Goal: Task Accomplishment & Management: Manage account settings

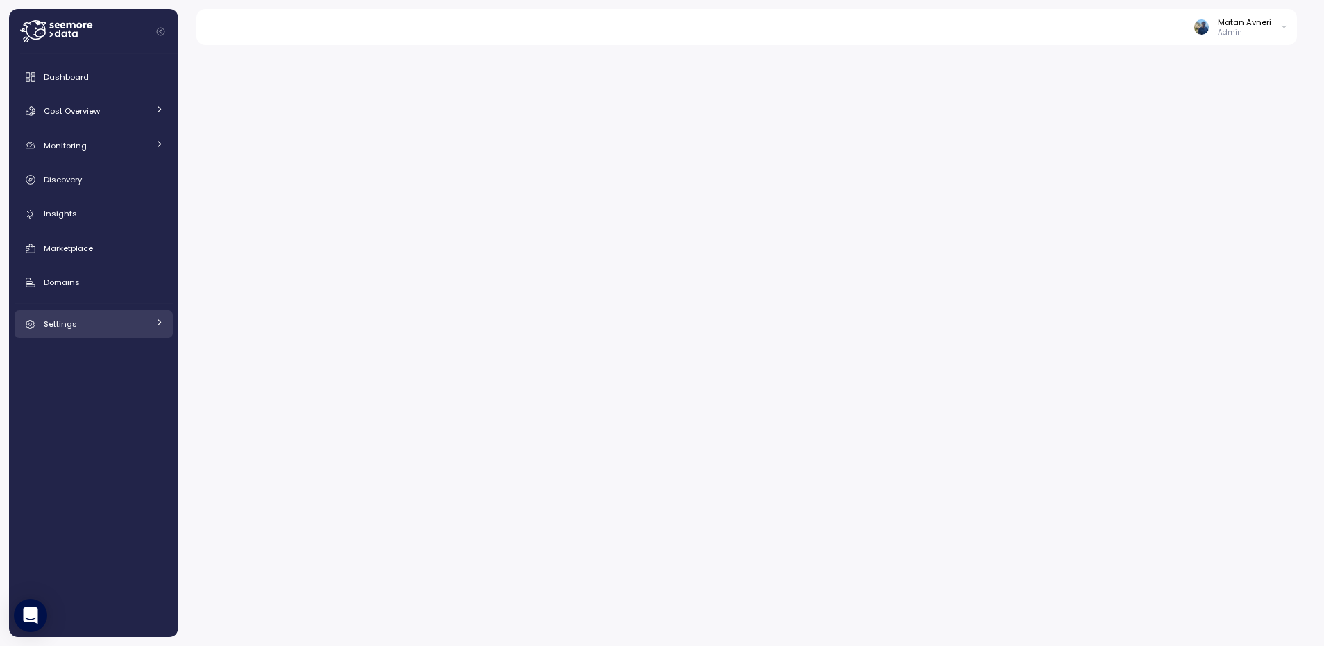
click at [88, 325] on div "Settings" at bounding box center [96, 324] width 104 height 14
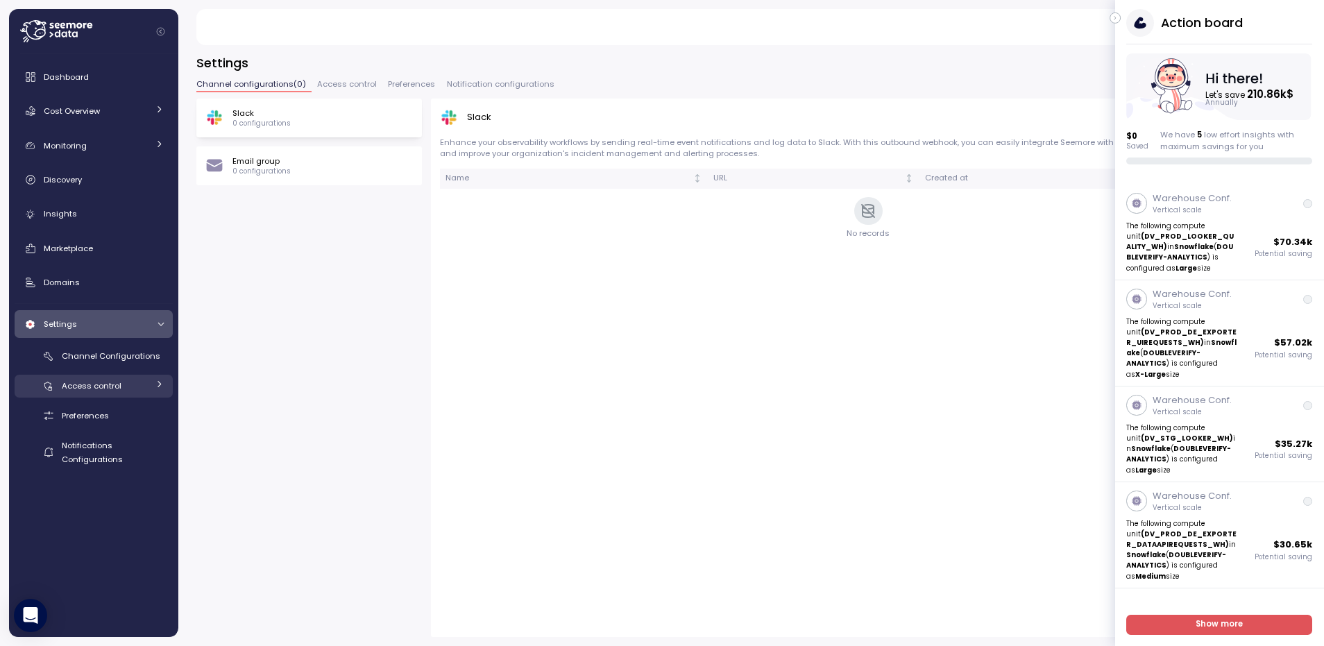
click at [109, 389] on span "Access control" at bounding box center [92, 385] width 60 height 11
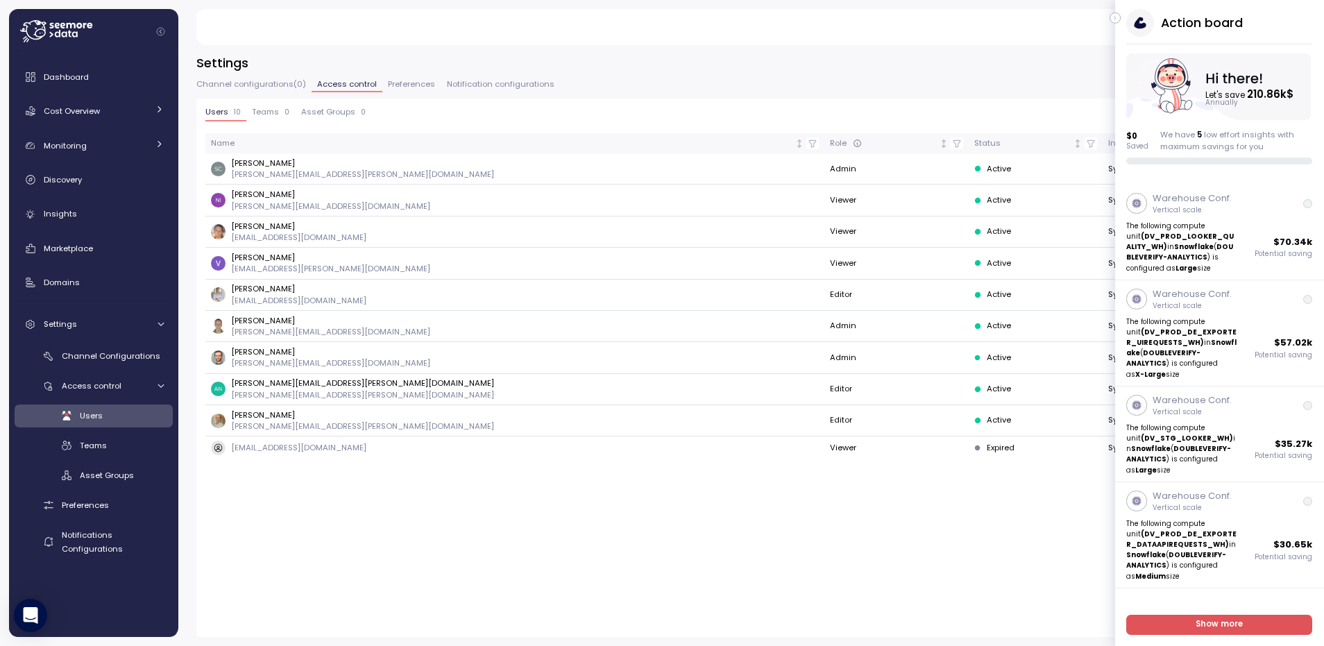
click at [1116, 16] on icon "button" at bounding box center [1115, 18] width 6 height 17
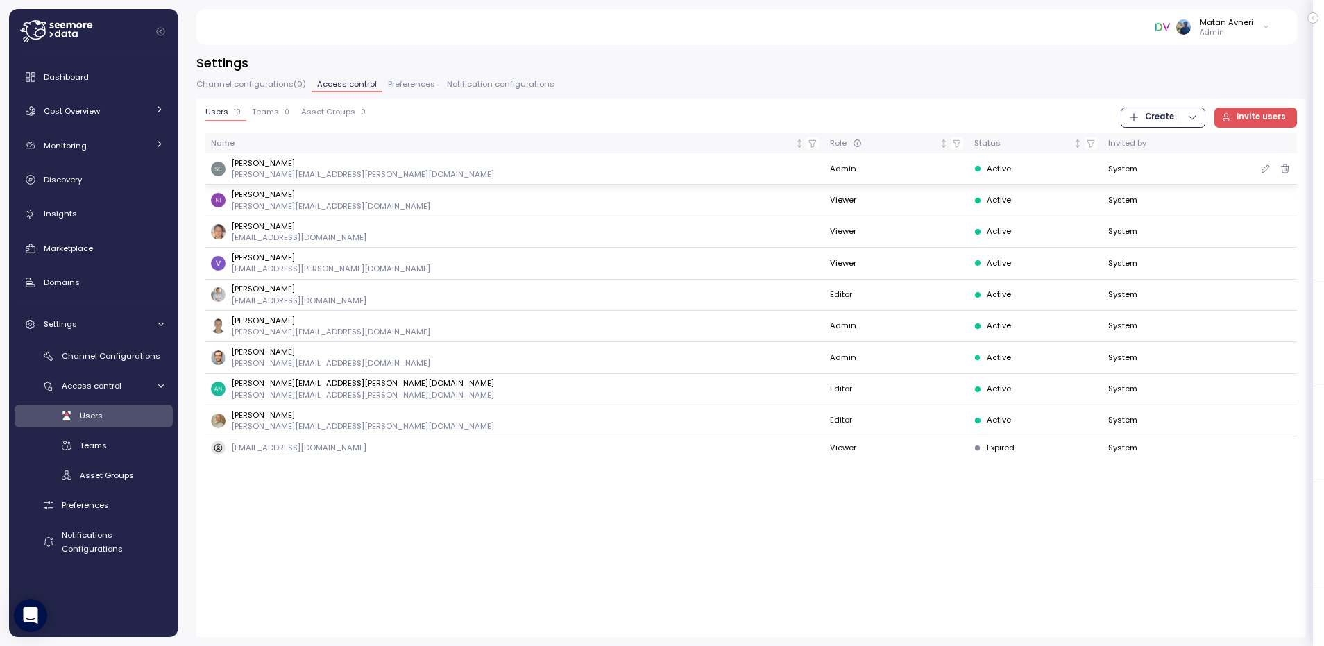
click at [239, 160] on p "Srividya Chilakamarri" at bounding box center [362, 163] width 263 height 11
click at [294, 180] on td "Srividya Chilakamarri srividya.chilakamarri@doubleverify.com" at bounding box center [515, 168] width 620 height 31
